Goal: Task Accomplishment & Management: Use online tool/utility

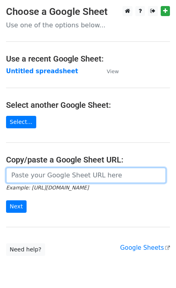
drag, startPoint x: 24, startPoint y: 179, endPoint x: 22, endPoint y: 191, distance: 12.2
click at [24, 180] on input "url" at bounding box center [86, 175] width 160 height 15
paste input "[URL][DOMAIN_NAME]"
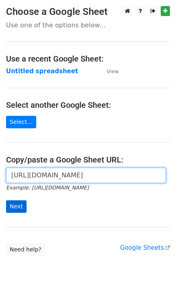
scroll to position [0, 175]
type input "[URL][DOMAIN_NAME]"
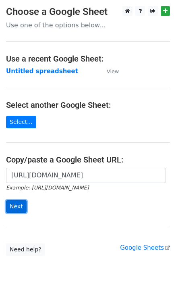
click at [18, 207] on input "Next" at bounding box center [16, 207] width 21 height 12
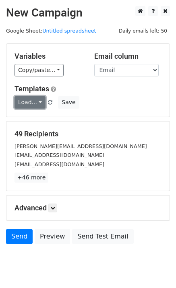
click at [20, 98] on link "Load..." at bounding box center [30, 102] width 31 height 12
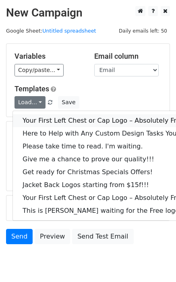
click at [31, 116] on link "Your First Left Chest or Cap Logo – Absolutely Free" at bounding box center [109, 120] width 192 height 13
